Goal: Task Accomplishment & Management: Use online tool/utility

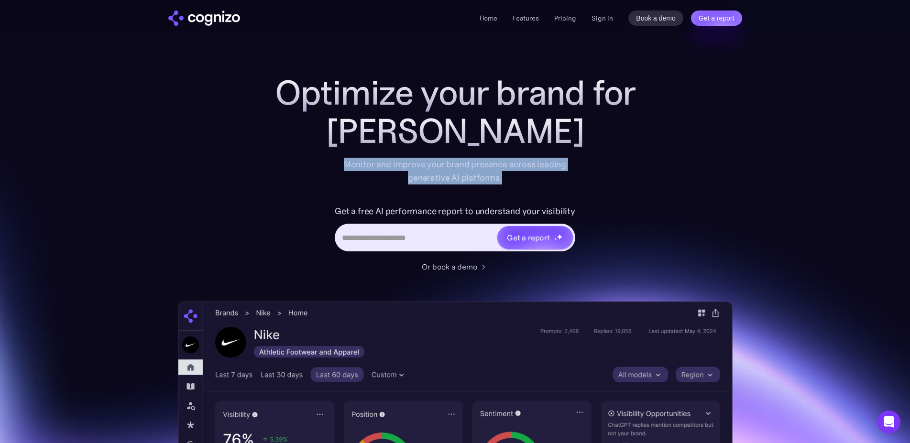
drag, startPoint x: 344, startPoint y: 166, endPoint x: 523, endPoint y: 181, distance: 179.4
click at [523, 181] on div "Monitor and improve your brand presence across leading generative AI platforms." at bounding box center [454, 171] width 235 height 27
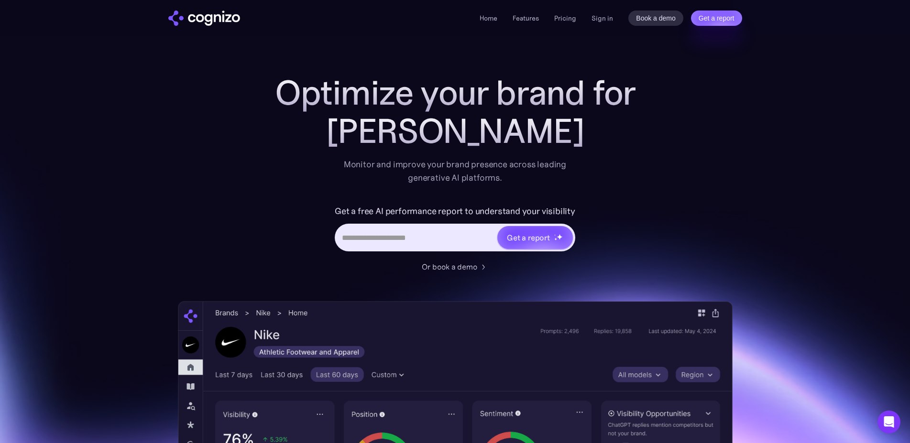
click at [523, 181] on div "Monitor and improve your brand presence across leading generative AI platforms." at bounding box center [454, 171] width 235 height 27
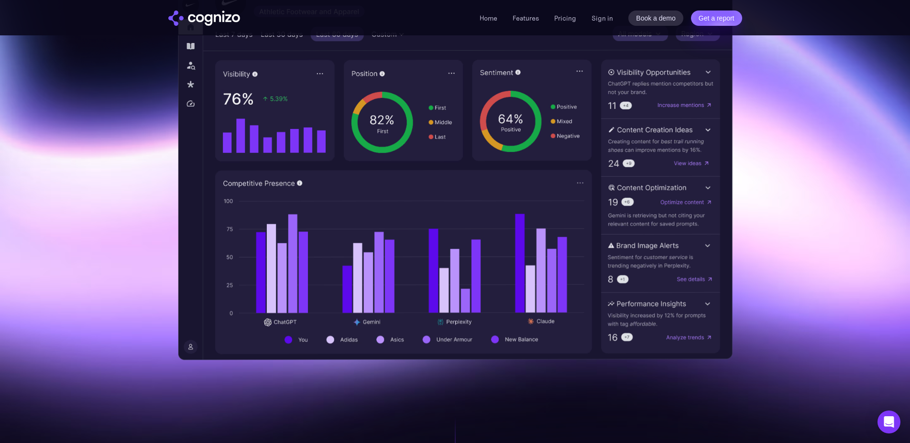
click at [476, 230] on img at bounding box center [455, 160] width 555 height 400
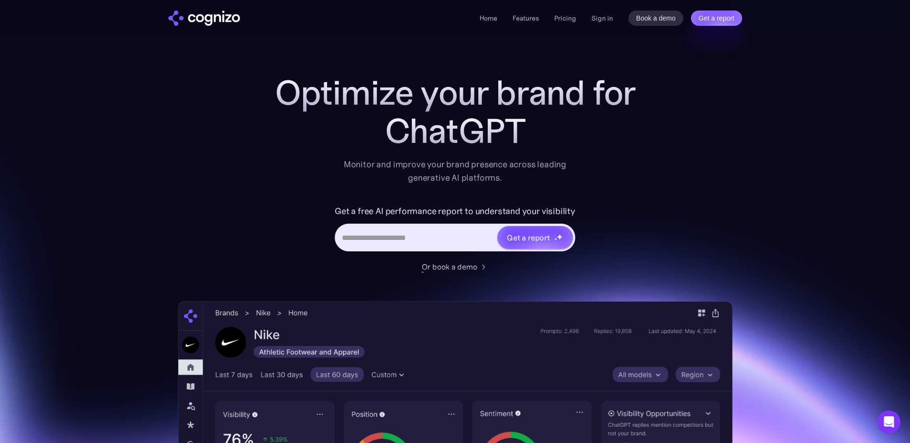
click at [436, 234] on input "Hero URL Input Form" at bounding box center [416, 237] width 160 height 18
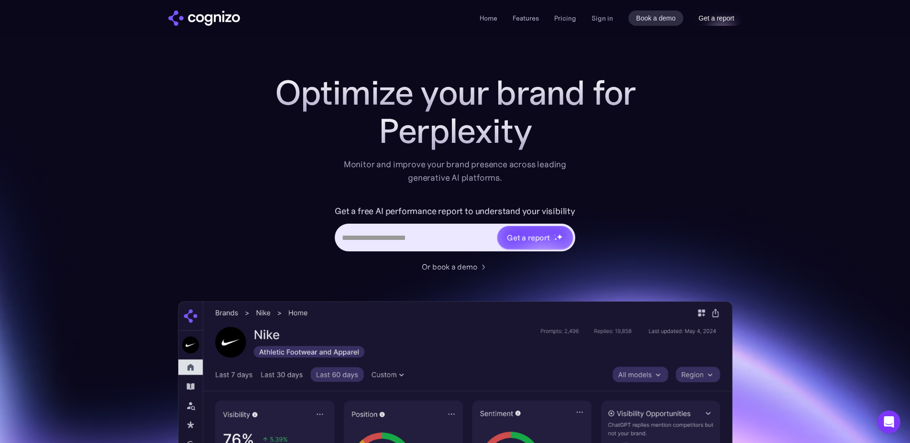
click at [714, 19] on link "Get a report" at bounding box center [716, 18] width 51 height 15
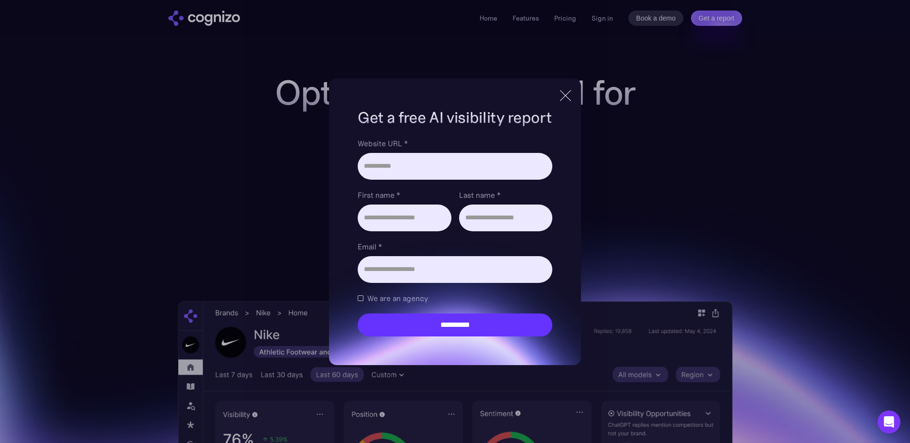
click at [678, 131] on div "**********" at bounding box center [455, 221] width 910 height 443
click at [567, 95] on div at bounding box center [565, 95] width 16 height 17
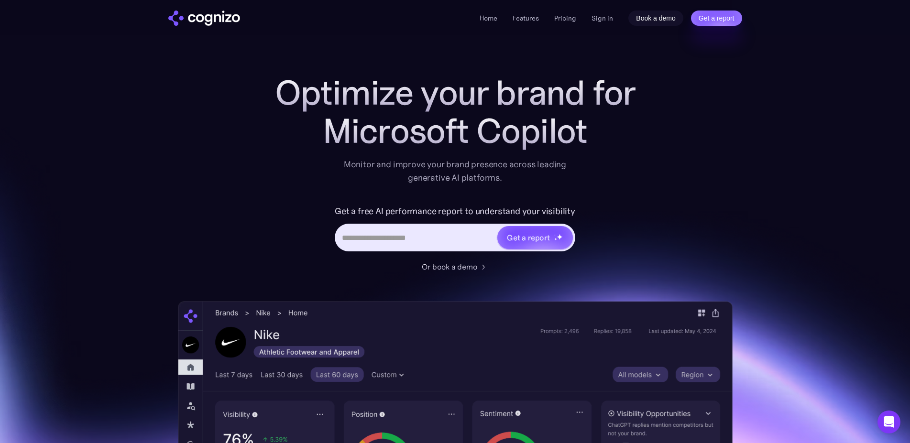
click at [654, 16] on link "Book a demo" at bounding box center [655, 18] width 55 height 15
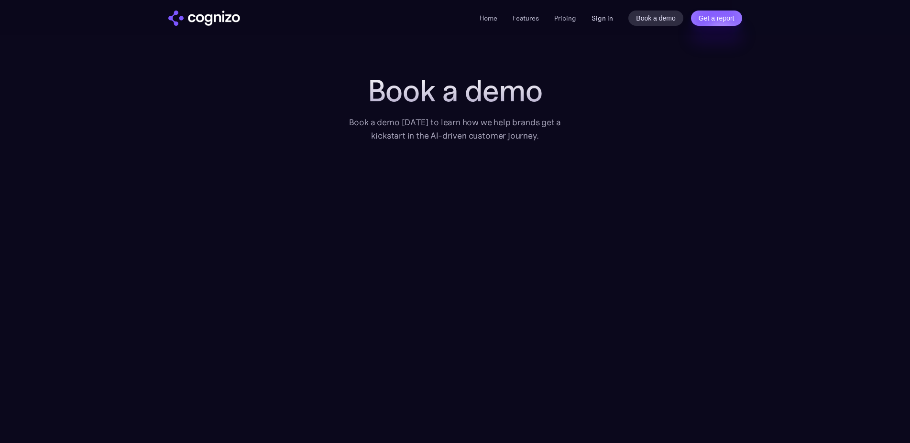
click at [605, 14] on link "Sign in" at bounding box center [602, 17] width 22 height 11
